Goal: Information Seeking & Learning: Learn about a topic

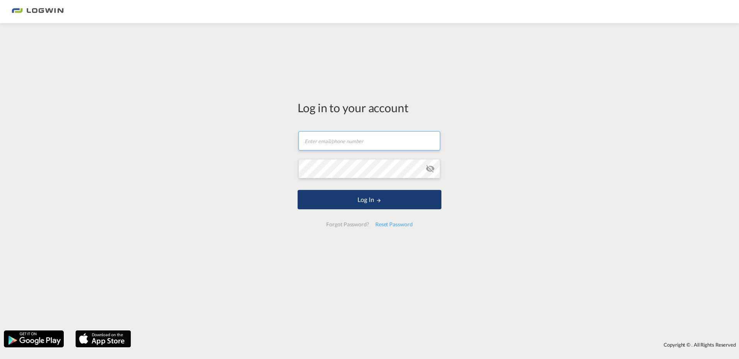
type input "[EMAIL_ADDRESS][DOMAIN_NAME]"
click at [362, 197] on button "Log In" at bounding box center [370, 199] width 144 height 19
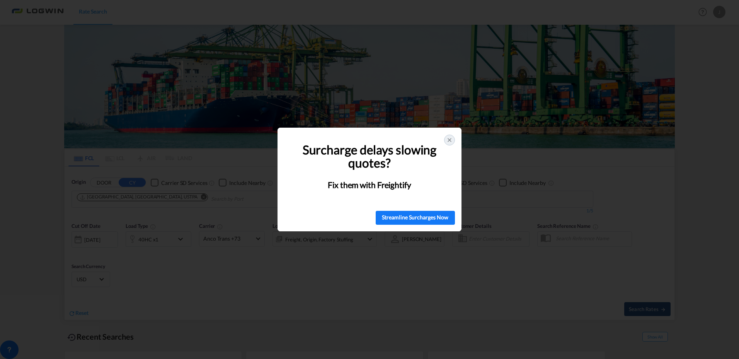
click at [450, 138] on icon at bounding box center [450, 140] width 6 height 6
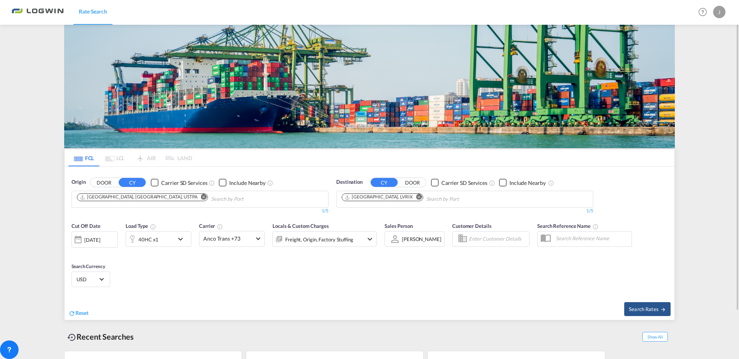
click at [100, 239] on div "[DATE]" at bounding box center [92, 239] width 16 height 7
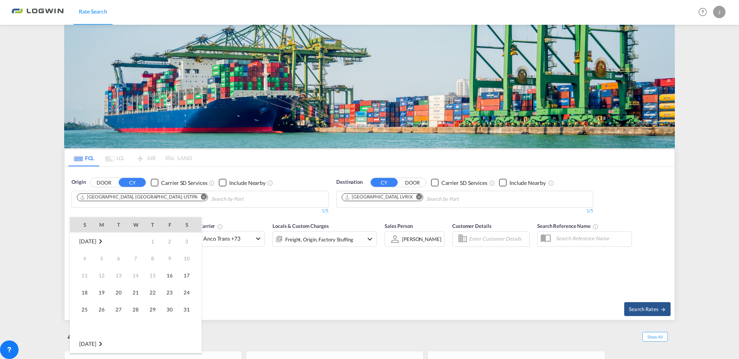
scroll to position [307, 0]
click at [106, 293] on span "18" at bounding box center [101, 292] width 15 height 15
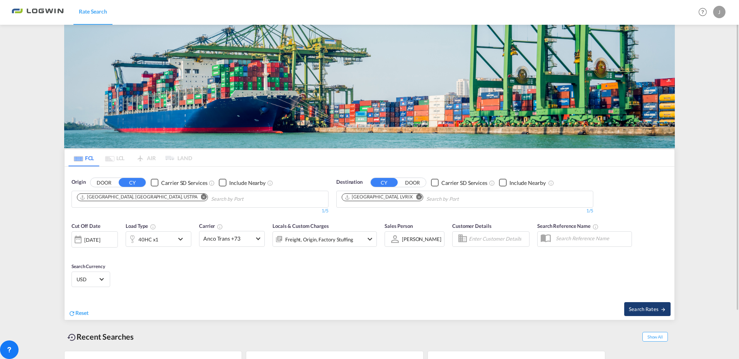
click at [658, 311] on span "Search Rates" at bounding box center [647, 309] width 37 height 6
type input "USTPA to LVRIX / [DATE]"
